Goal: Complete application form

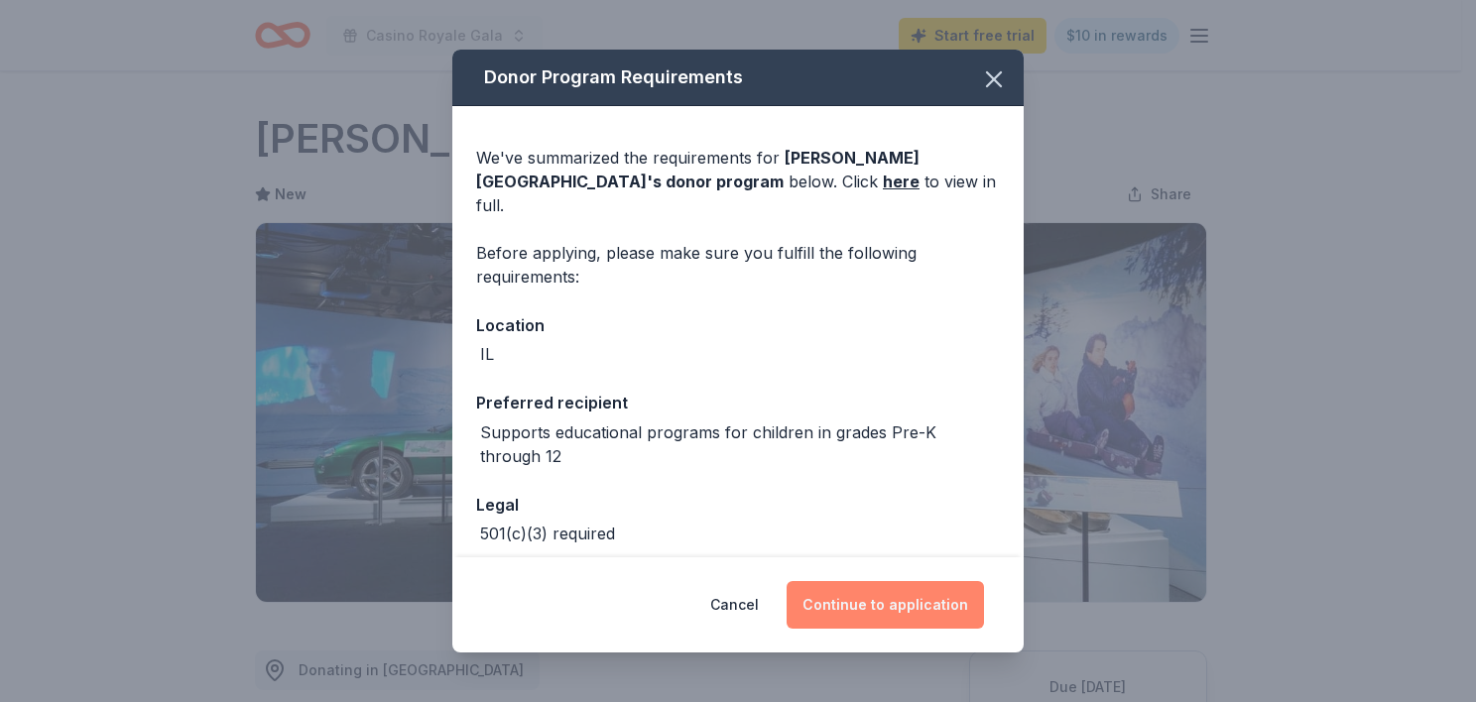
scroll to position [351, 0]
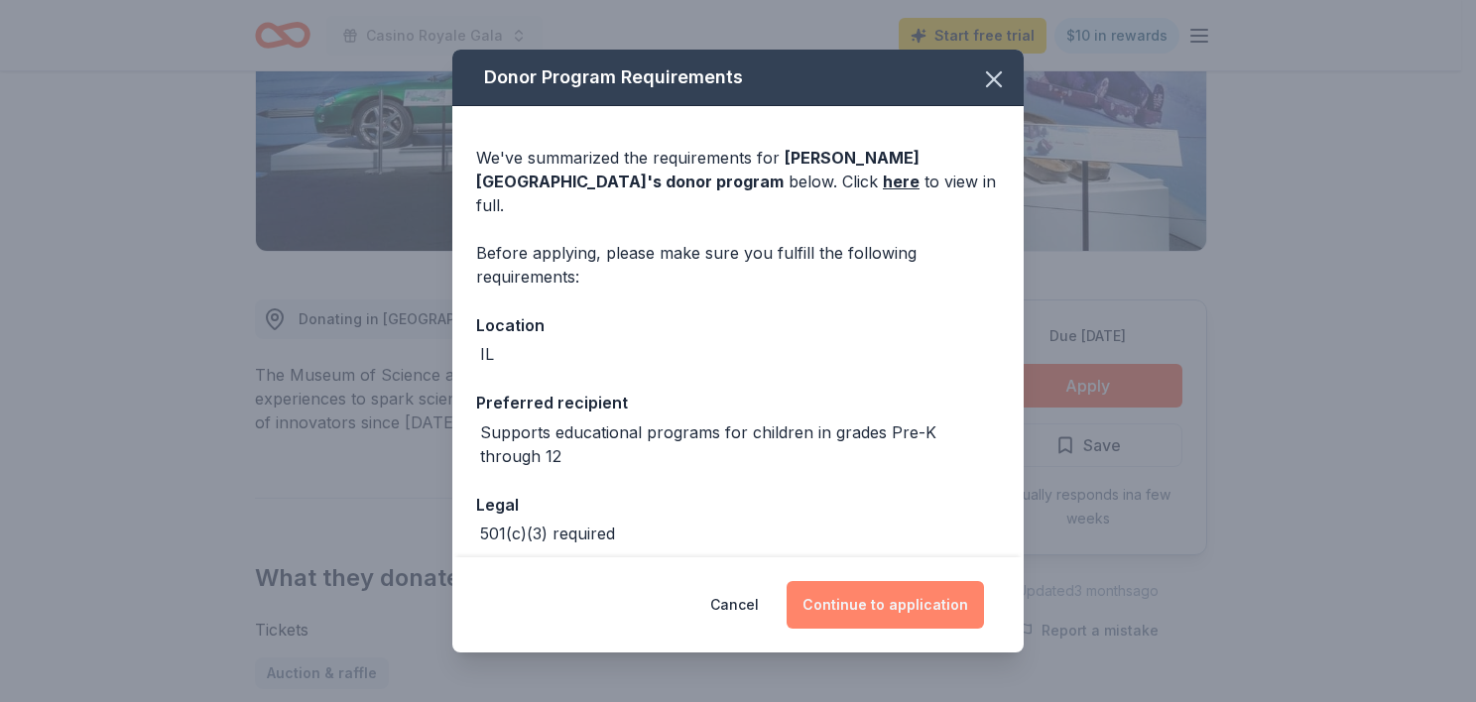
click at [892, 604] on button "Continue to application" at bounding box center [885, 605] width 197 height 48
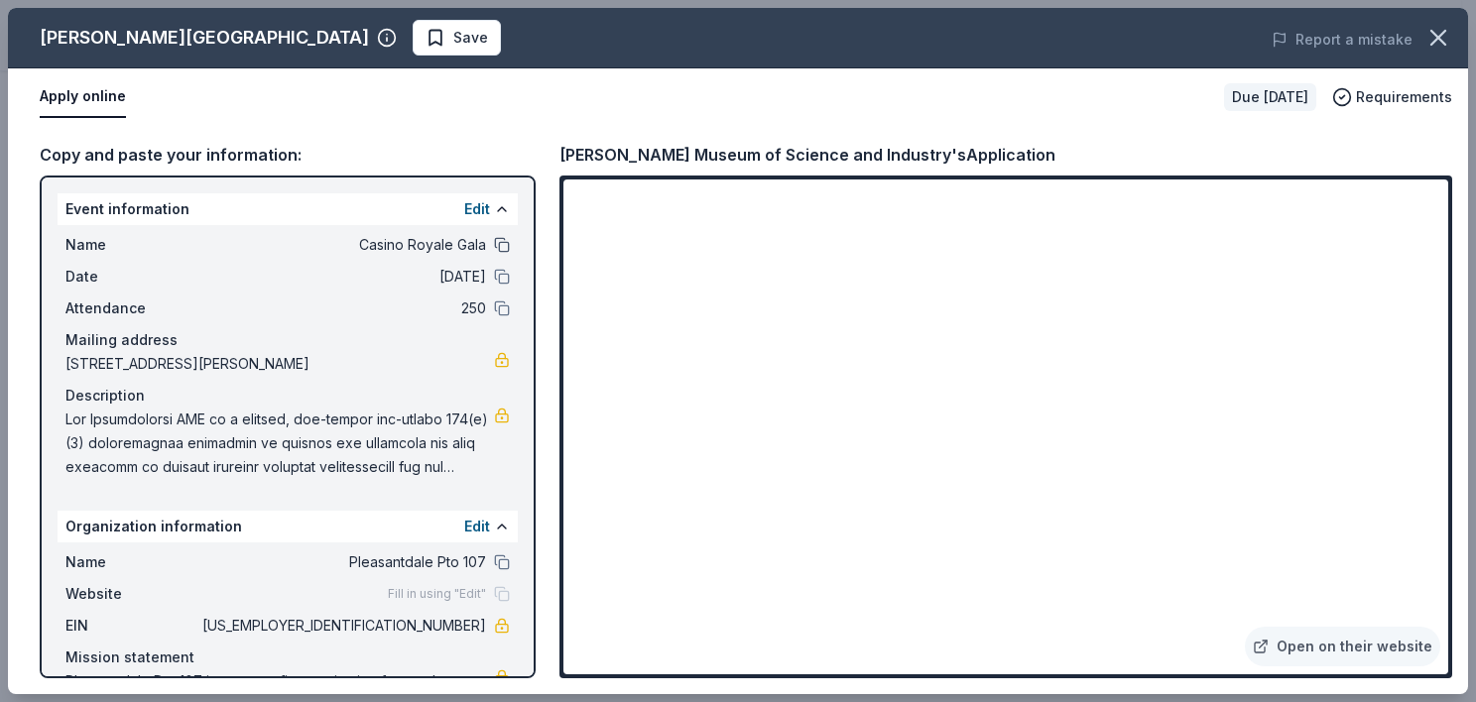
click at [494, 242] on button at bounding box center [502, 245] width 16 height 16
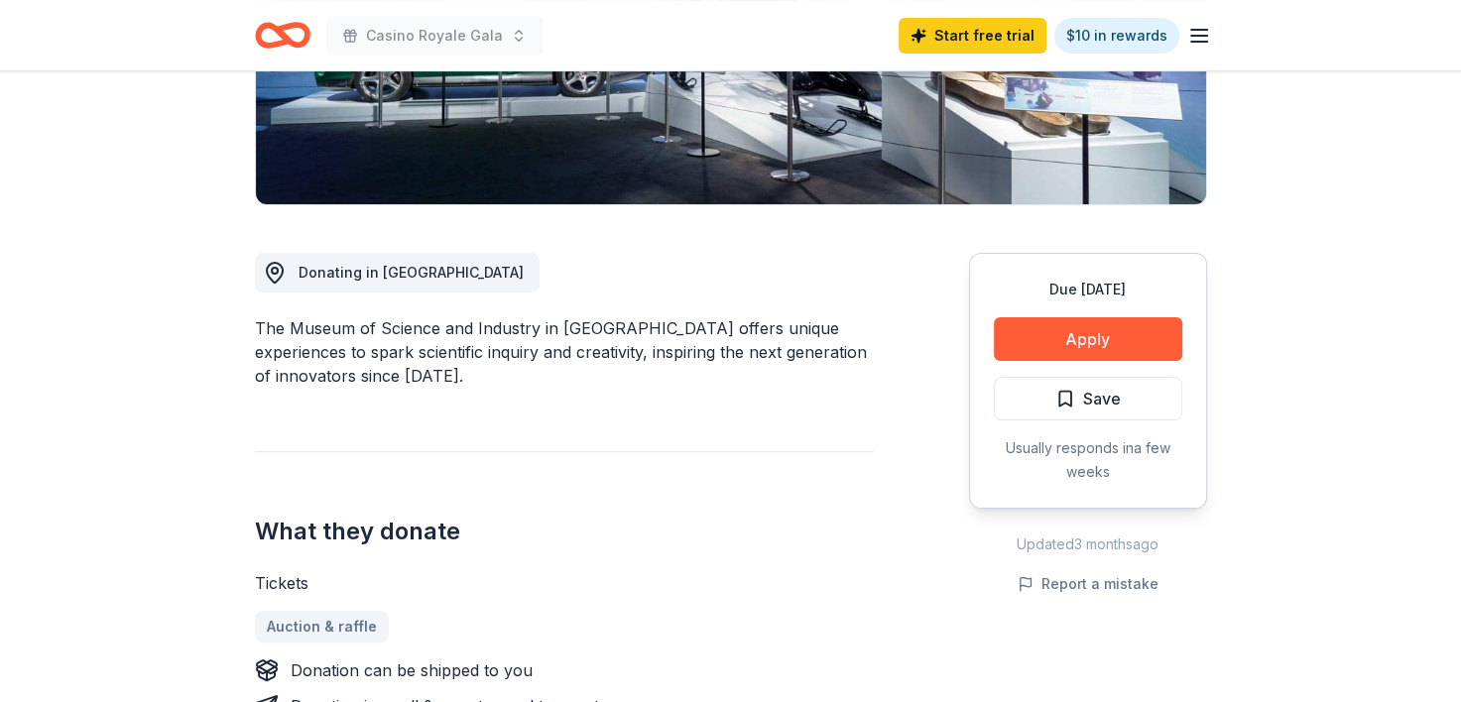
scroll to position [401, 0]
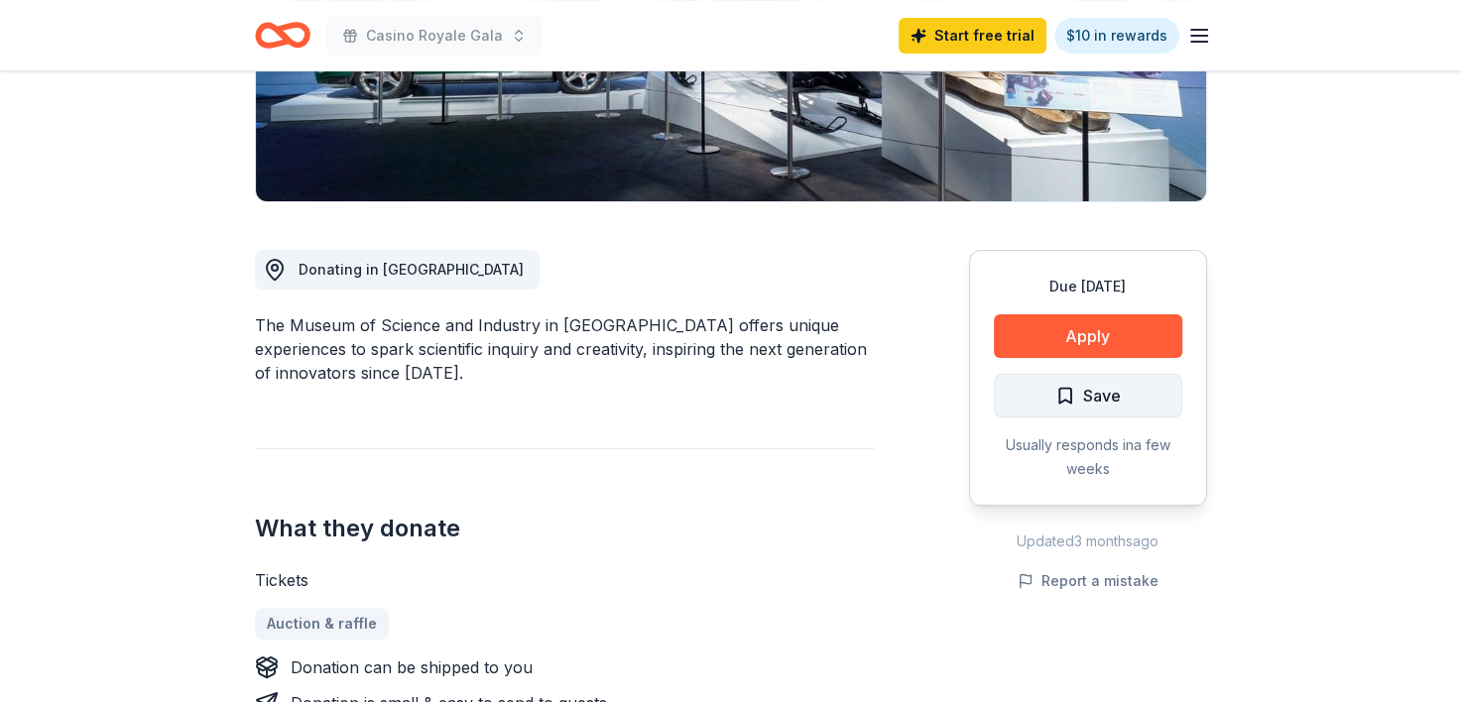
click at [1073, 401] on span "Save" at bounding box center [1088, 396] width 65 height 26
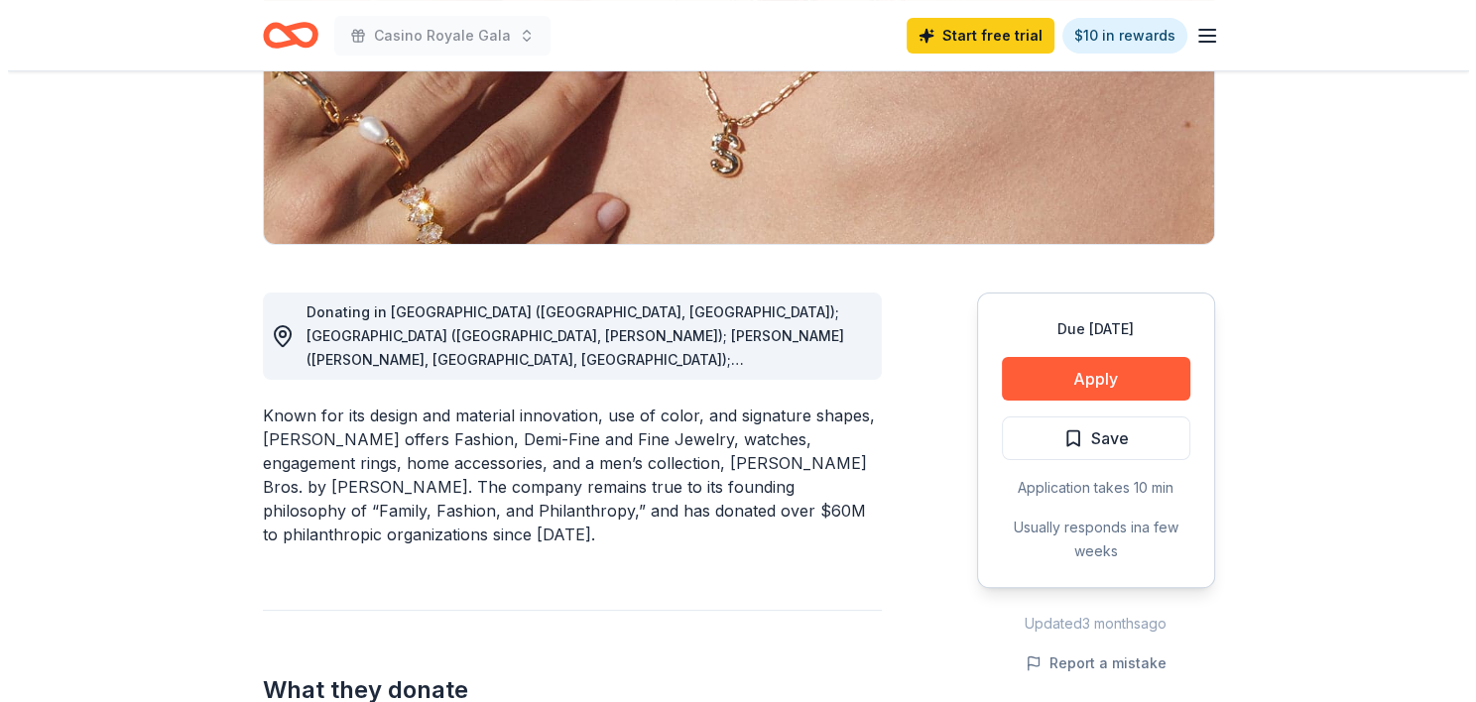
scroll to position [372, 0]
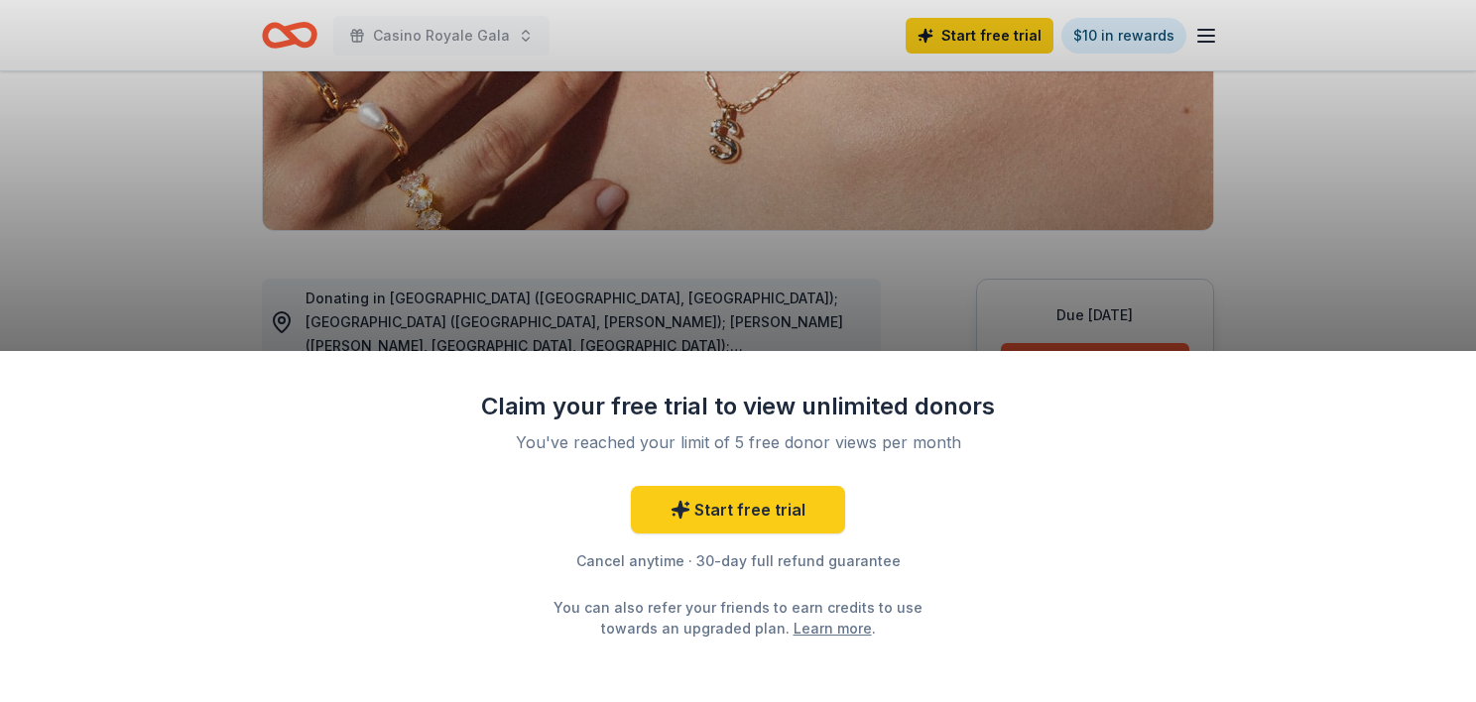
click at [885, 265] on div "Claim your free trial to view unlimited donors You've reached your limit of 5 f…" at bounding box center [738, 351] width 1476 height 702
click at [824, 245] on div "Claim your free trial to view unlimited donors You've reached your limit of 5 f…" at bounding box center [738, 351] width 1476 height 702
